Goal: Task Accomplishment & Management: Use online tool/utility

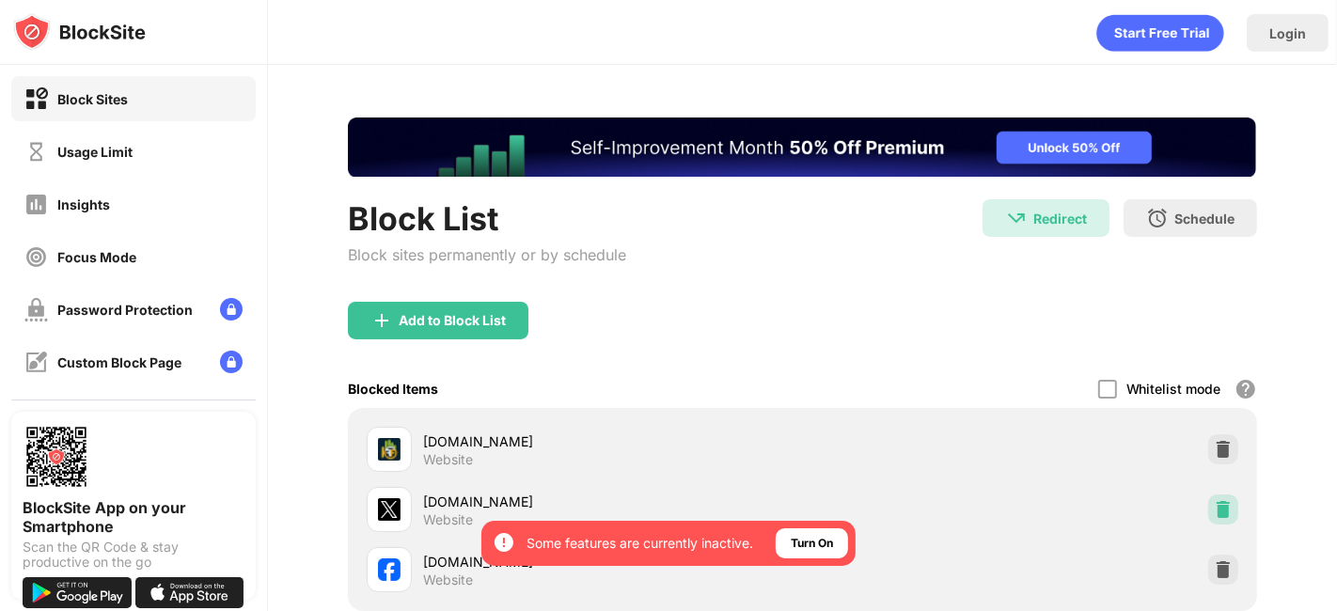
click at [1214, 503] on img at bounding box center [1223, 509] width 19 height 19
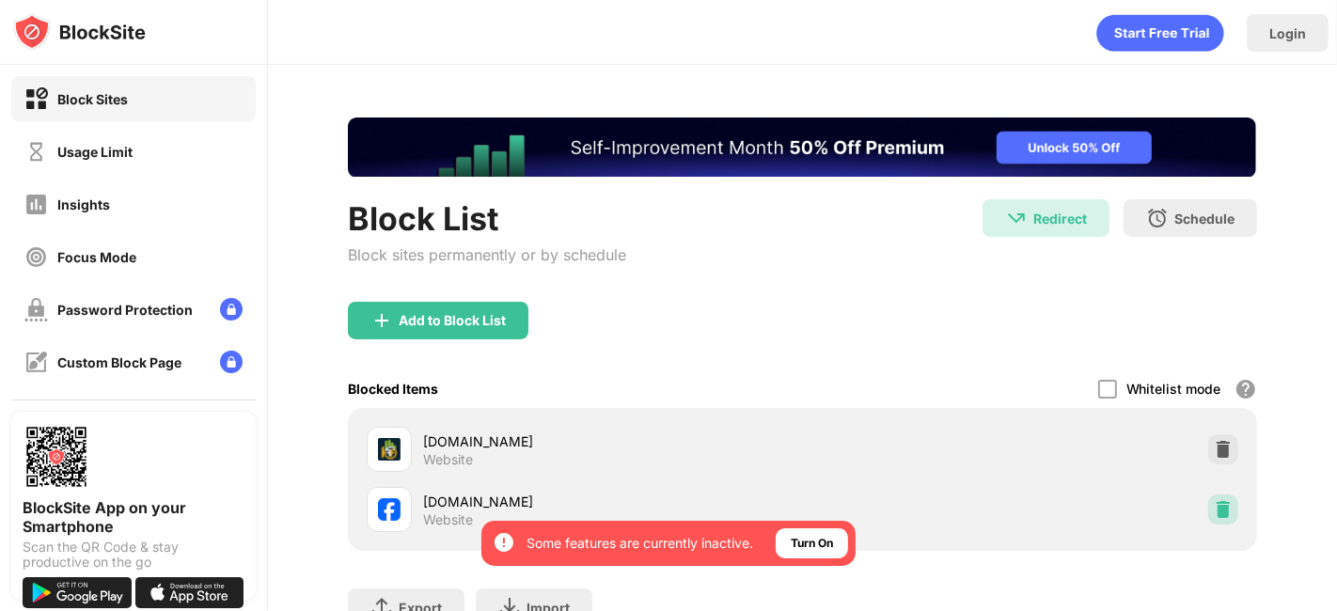
click at [1214, 503] on img at bounding box center [1223, 509] width 19 height 19
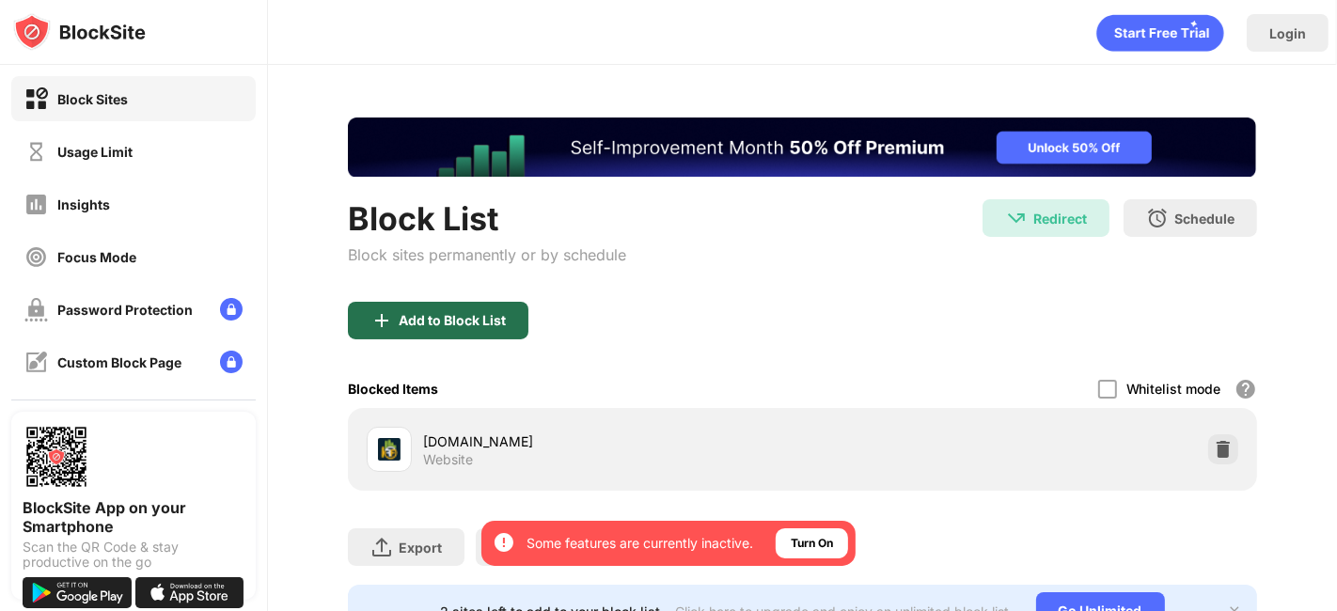
click at [433, 306] on div "Add to Block List" at bounding box center [438, 321] width 180 height 38
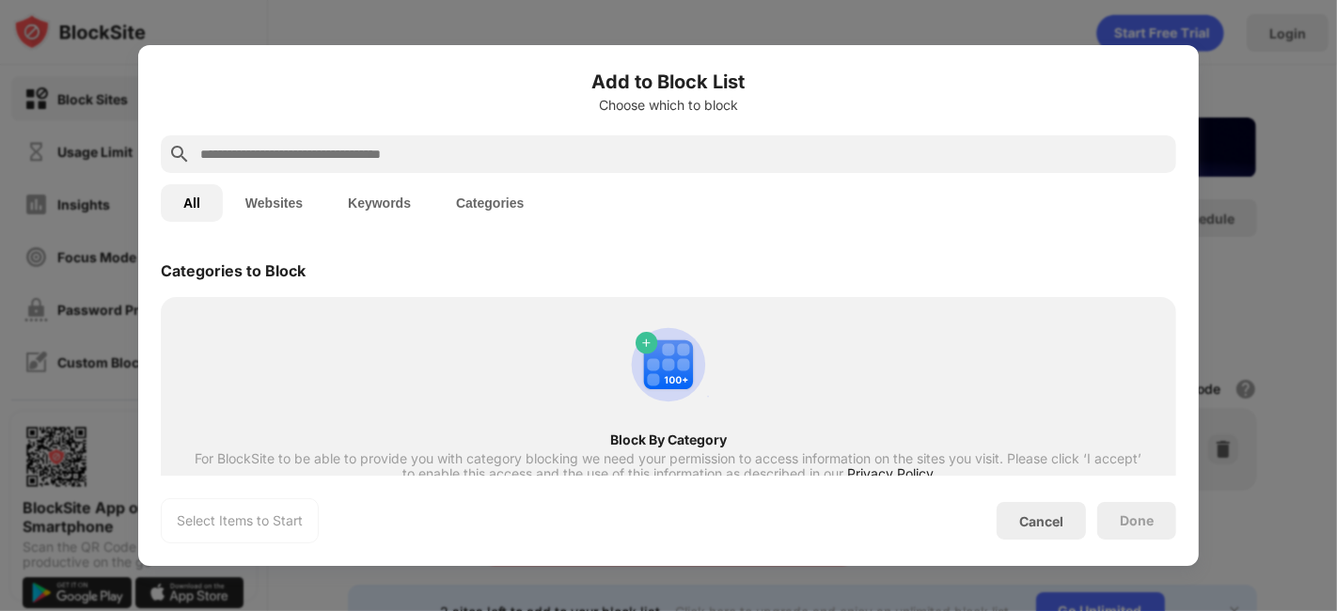
click at [282, 214] on button "Websites" at bounding box center [274, 203] width 102 height 38
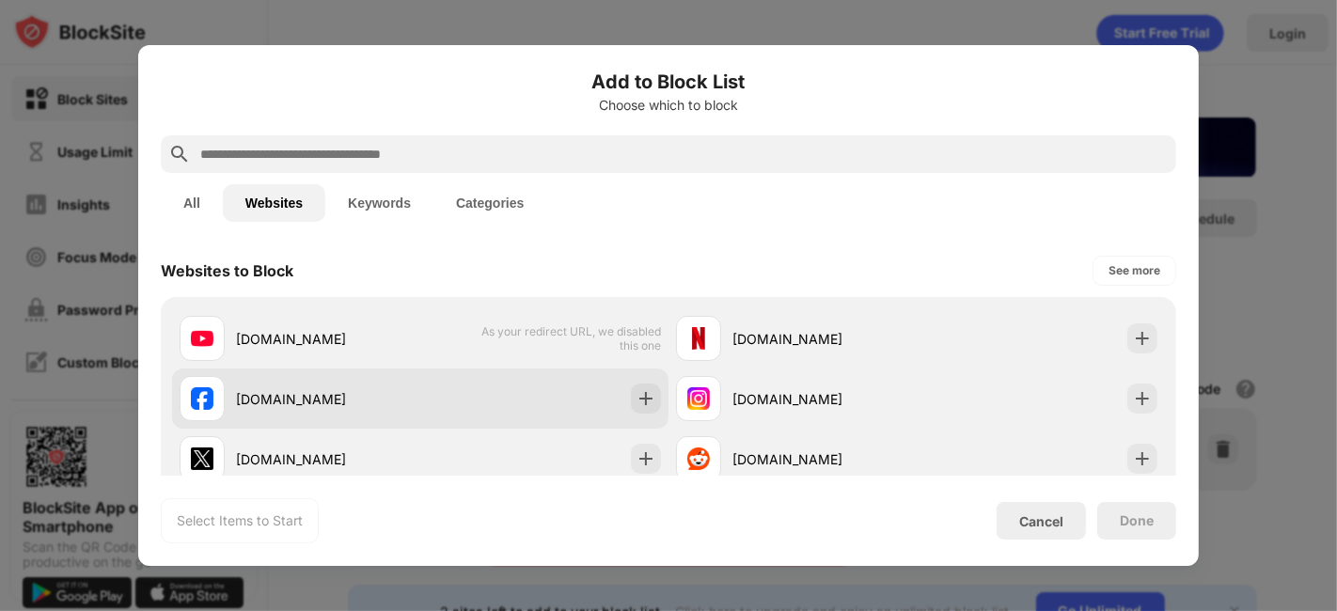
click at [279, 415] on div "[DOMAIN_NAME]" at bounding box center [300, 398] width 241 height 45
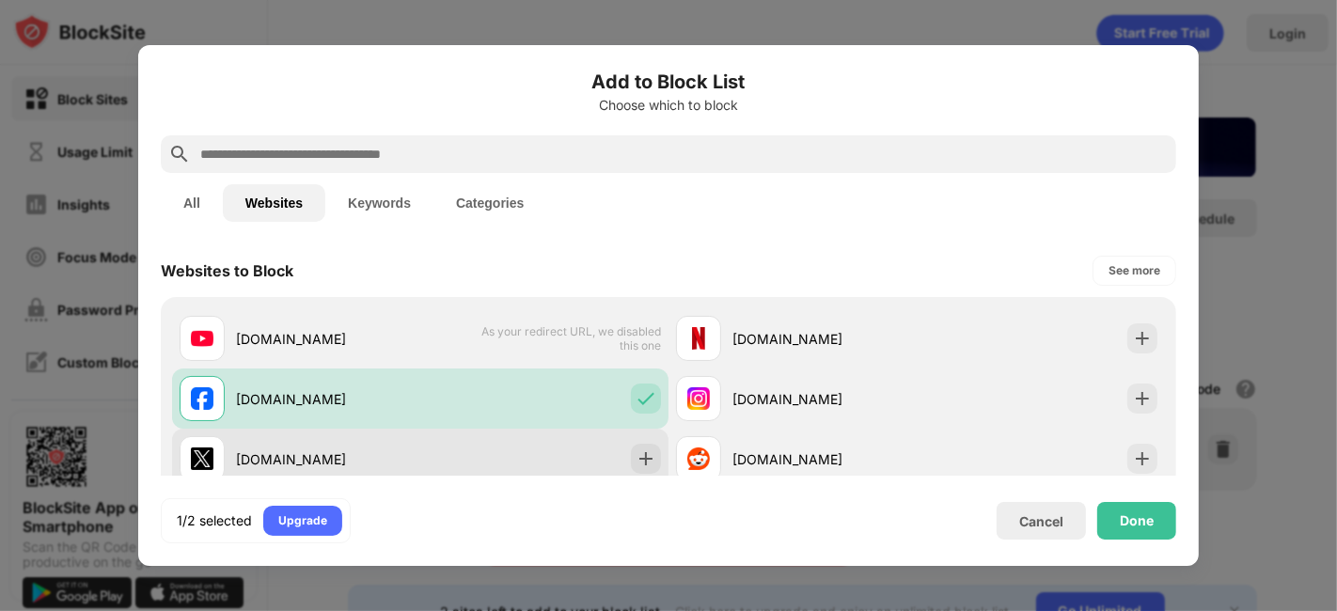
click at [352, 447] on div "[DOMAIN_NAME]" at bounding box center [300, 458] width 241 height 45
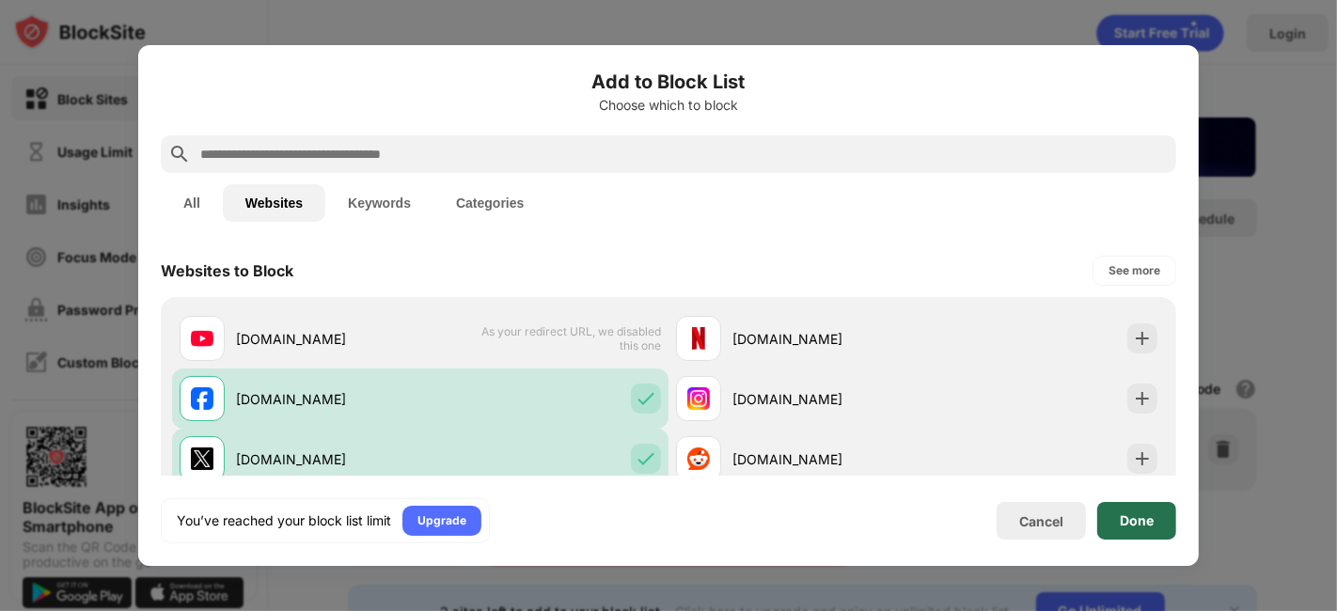
click at [1112, 527] on div "Done" at bounding box center [1136, 521] width 79 height 38
